Goal: Transaction & Acquisition: Purchase product/service

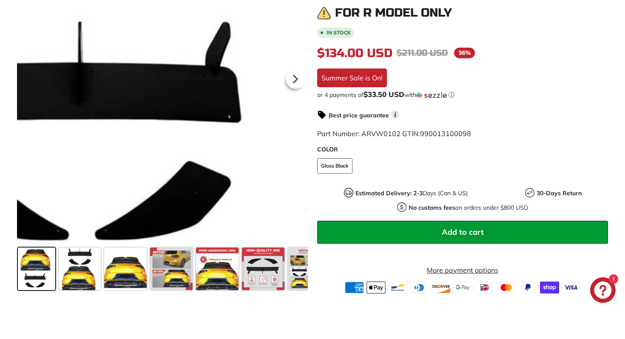
scroll to position [270, 0]
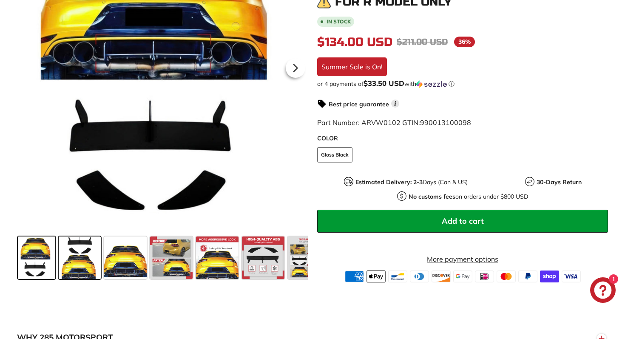
click at [80, 261] on span at bounding box center [80, 257] width 43 height 43
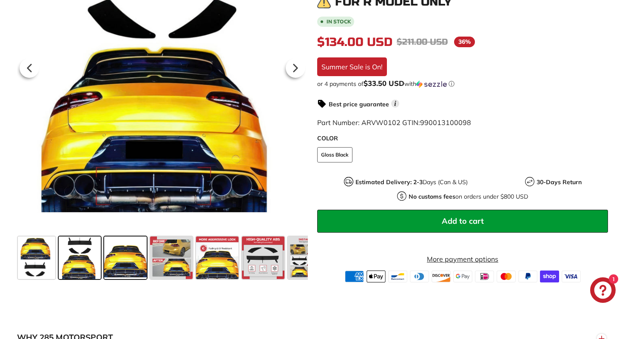
click at [120, 267] on span at bounding box center [125, 257] width 43 height 43
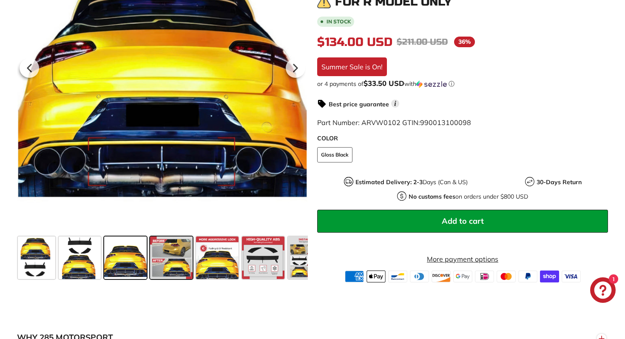
click at [154, 267] on span at bounding box center [171, 257] width 43 height 43
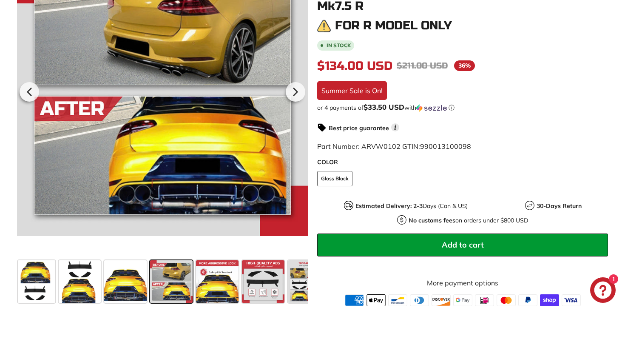
scroll to position [259, 0]
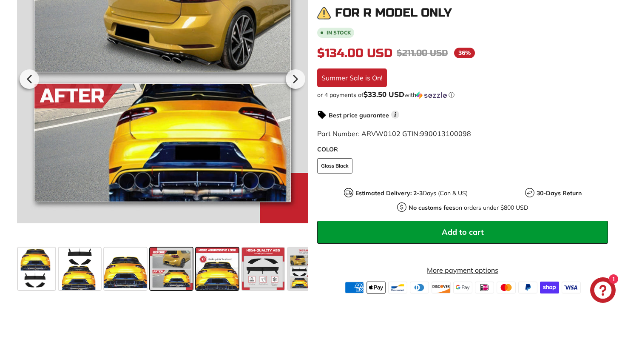
click at [216, 284] on span at bounding box center [217, 268] width 43 height 43
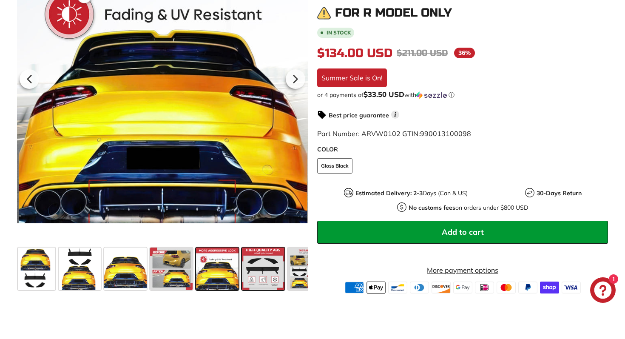
click at [266, 275] on span at bounding box center [263, 268] width 43 height 43
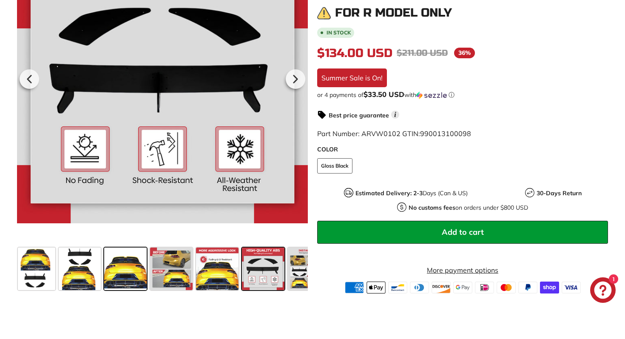
click at [116, 273] on span at bounding box center [125, 268] width 43 height 43
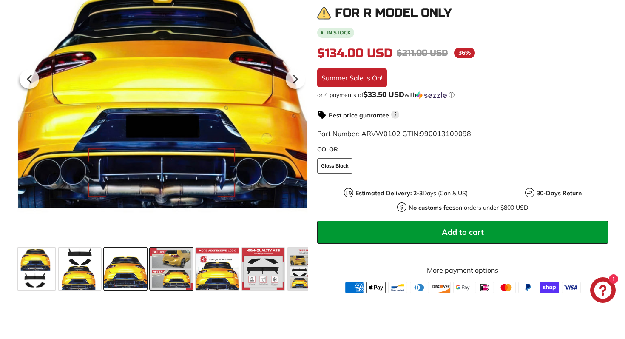
click at [168, 273] on span at bounding box center [171, 268] width 43 height 43
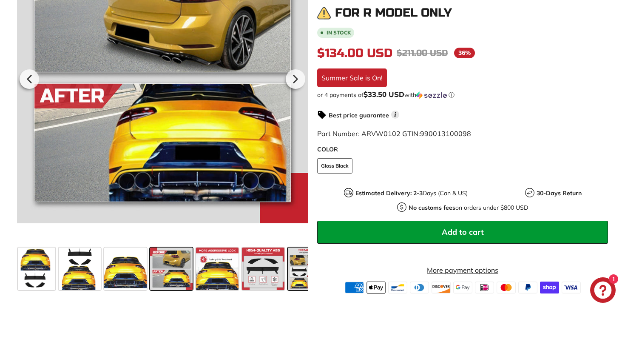
click at [299, 270] on span at bounding box center [309, 268] width 43 height 43
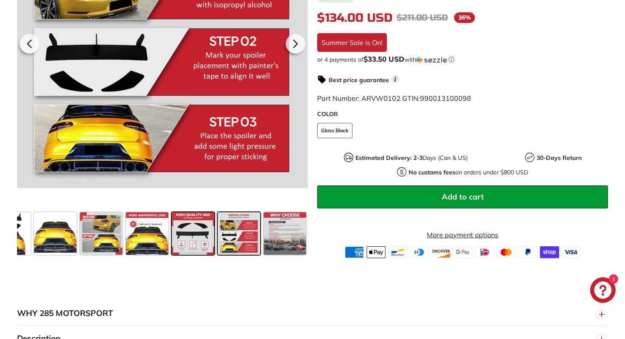
scroll to position [296, 0]
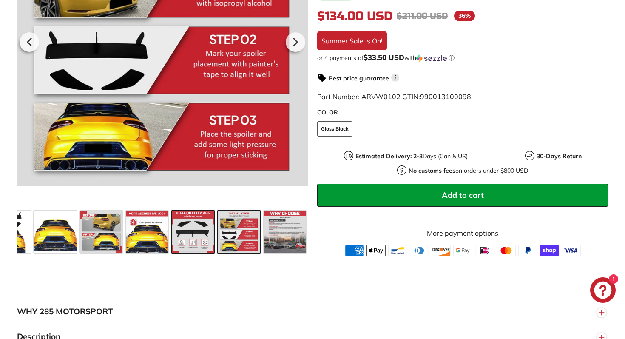
click at [204, 245] on span at bounding box center [193, 231] width 43 height 43
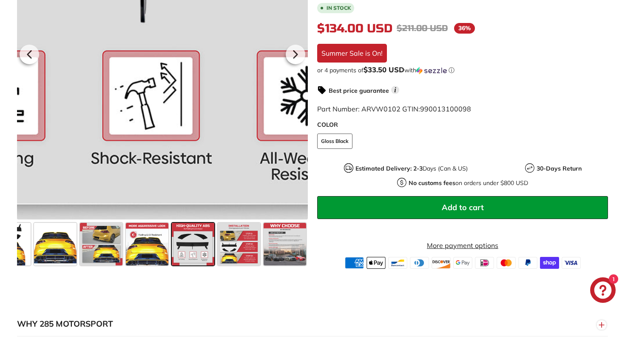
scroll to position [285, 0]
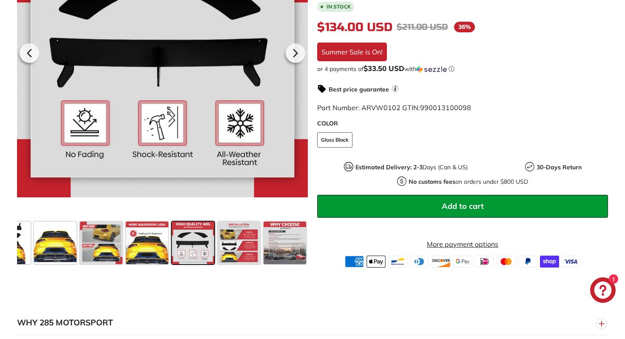
click at [190, 251] on span at bounding box center [193, 242] width 43 height 43
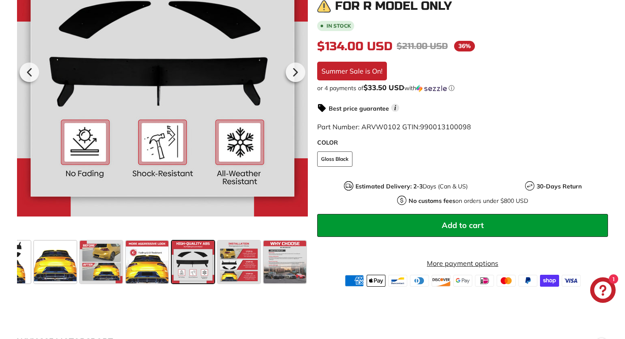
scroll to position [267, 0]
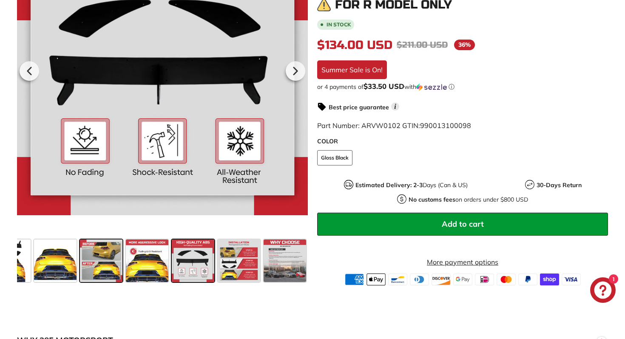
click at [104, 262] on span at bounding box center [101, 260] width 43 height 43
